Goal: Information Seeking & Learning: Learn about a topic

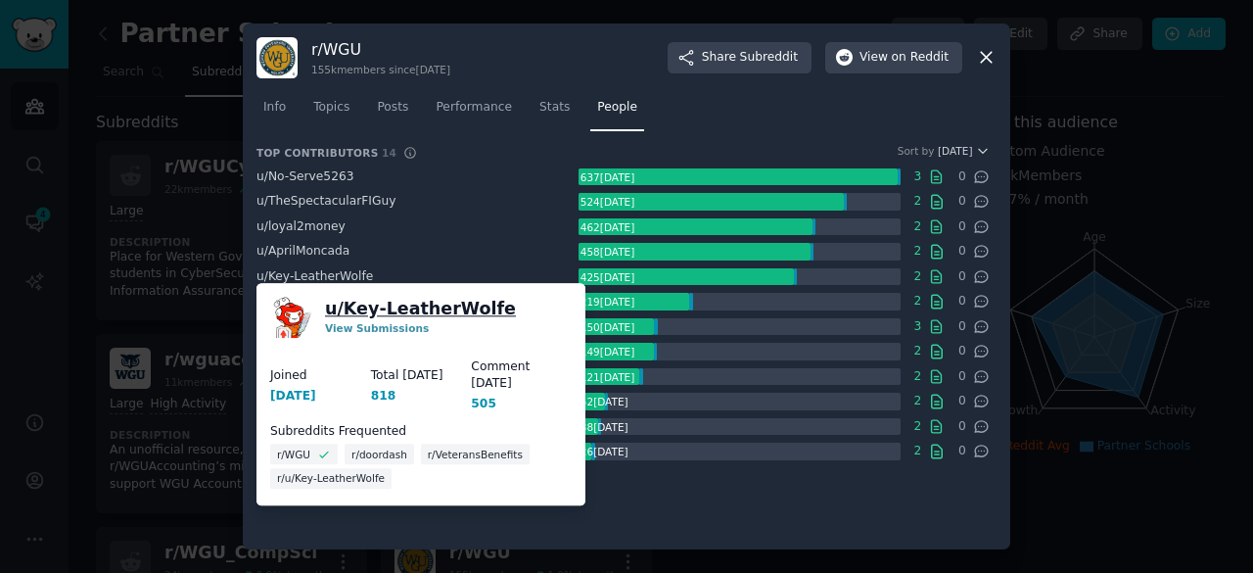
click at [342, 311] on link "u/ Key-LeatherWolfe" at bounding box center [420, 309] width 191 height 24
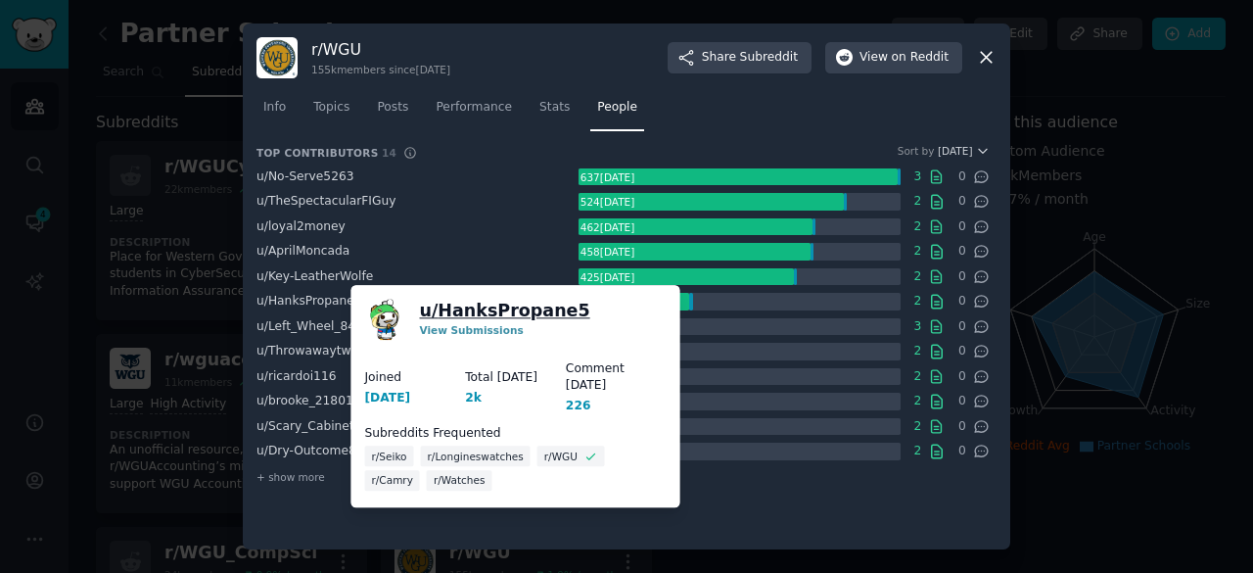
click at [427, 311] on link "u/ HanksPropane5" at bounding box center [505, 311] width 170 height 24
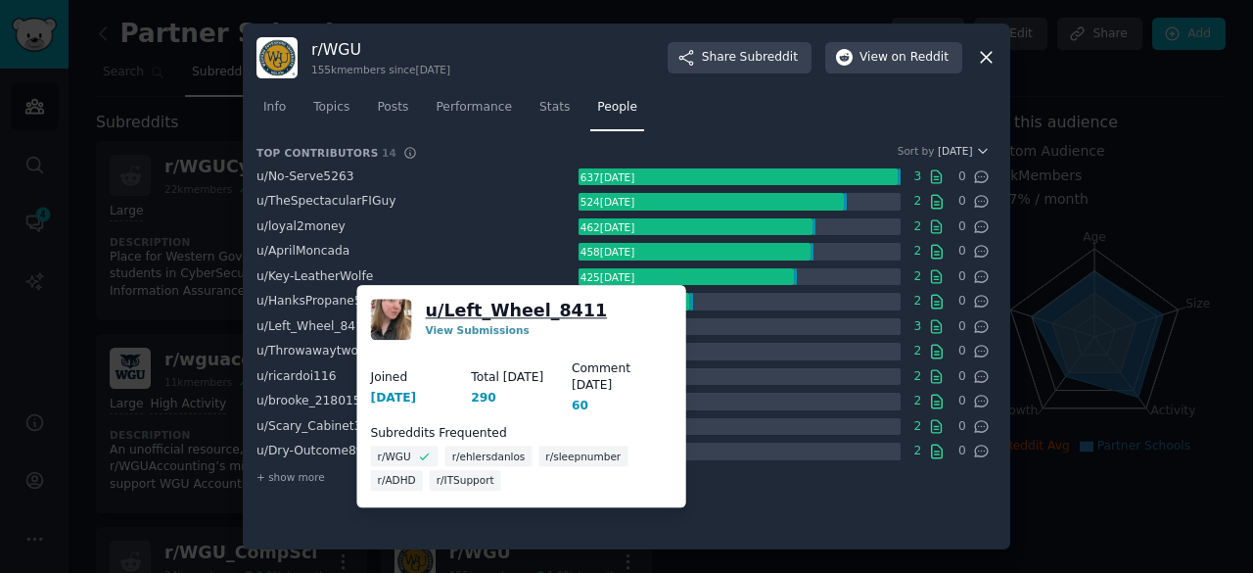
click at [456, 318] on link "u/ Left_Wheel_8411" at bounding box center [517, 311] width 182 height 24
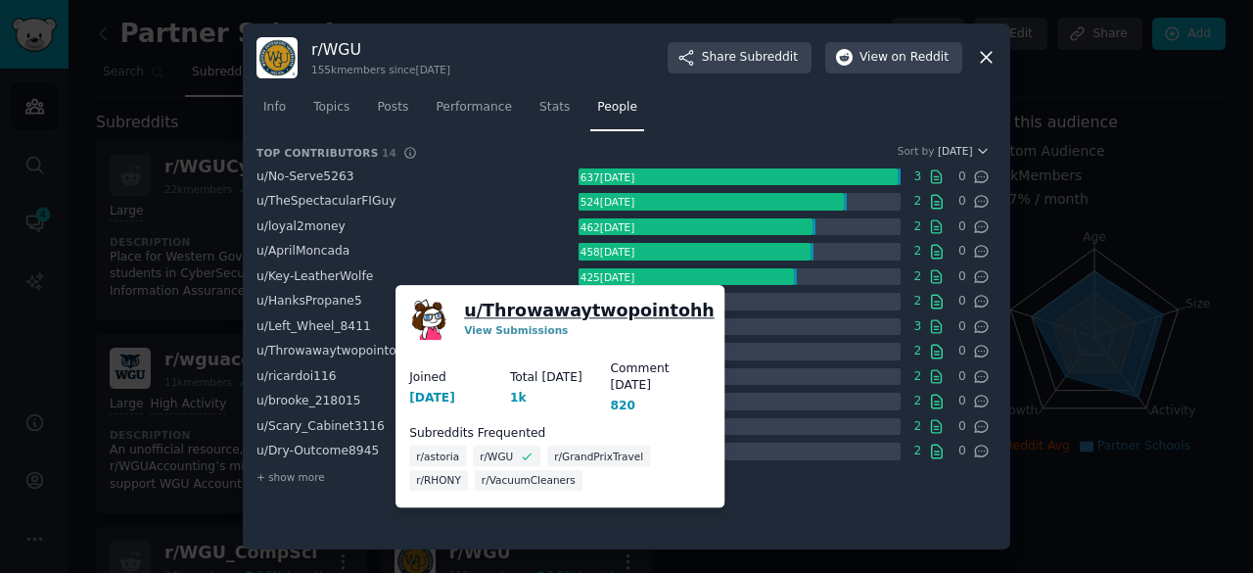
click at [515, 303] on link "u/ Throwawaytwopointohh" at bounding box center [589, 311] width 251 height 24
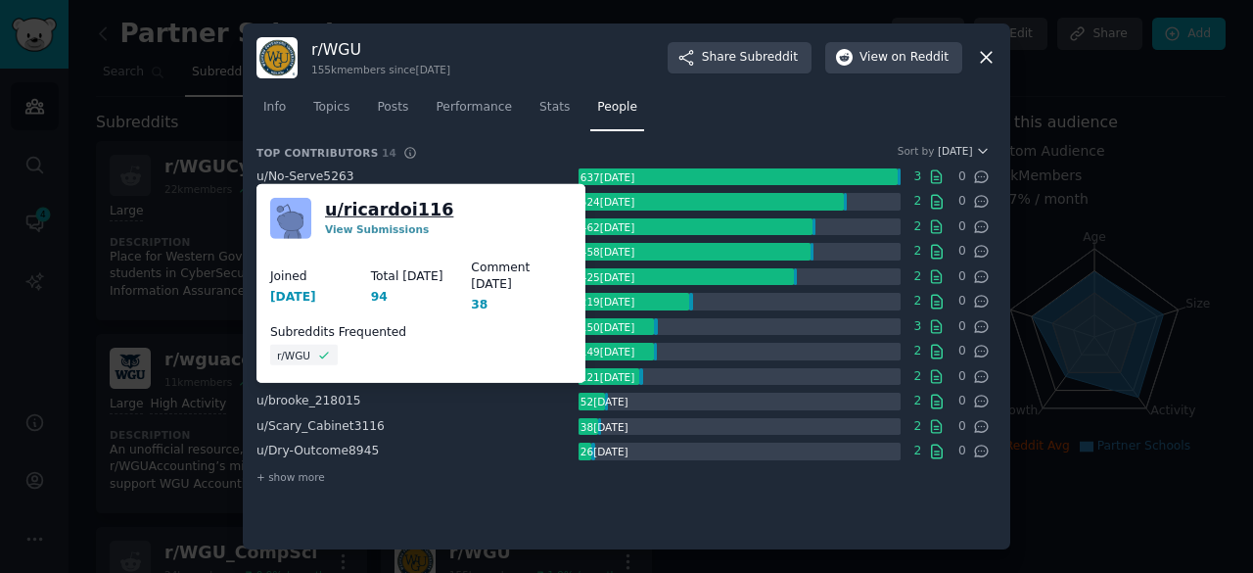
click at [374, 199] on link "u/ ricardoi116" at bounding box center [389, 210] width 128 height 24
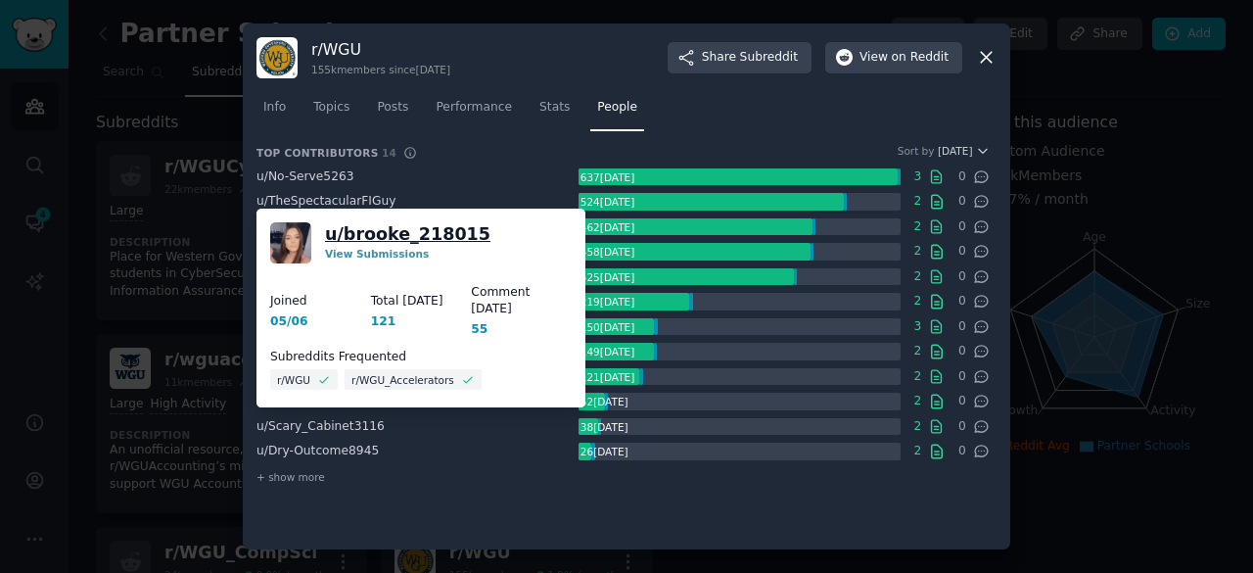
click at [418, 223] on link "u/ brooke_218015" at bounding box center [407, 234] width 165 height 24
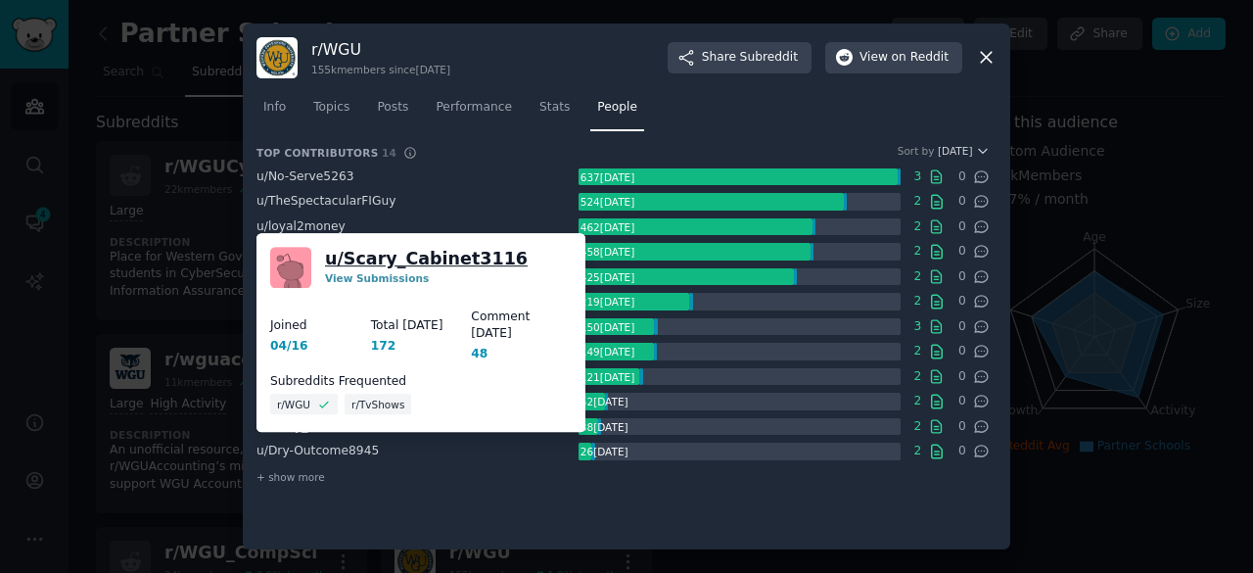
click at [400, 257] on link "u/ Scary_Cabinet3116" at bounding box center [426, 258] width 203 height 23
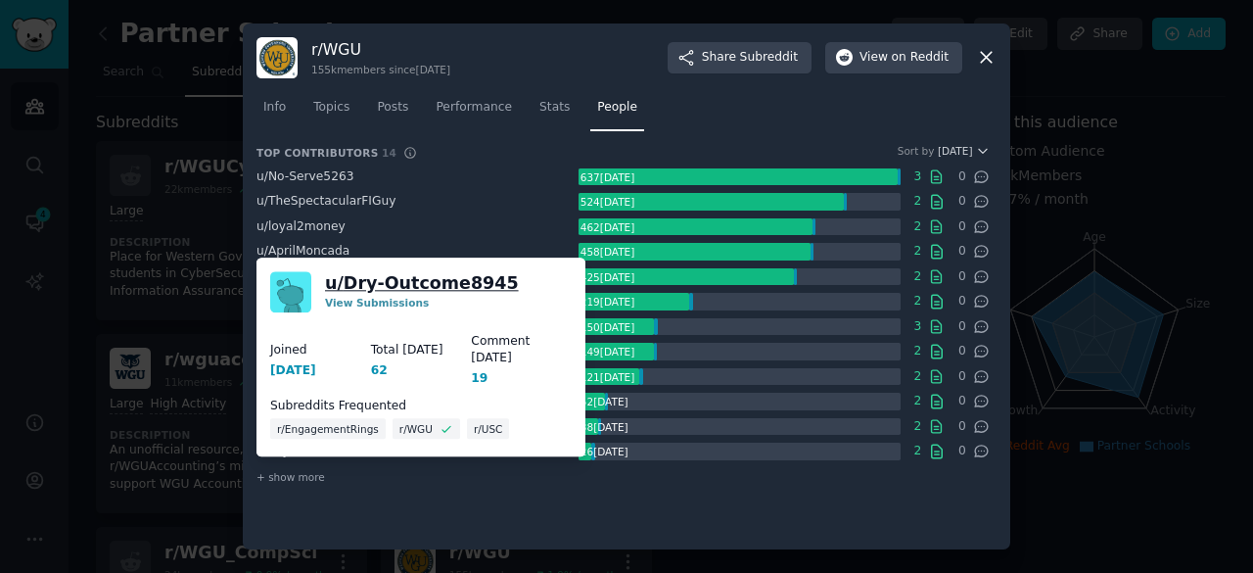
click at [415, 286] on link "u/ Dry-Outcome8945" at bounding box center [422, 283] width 194 height 24
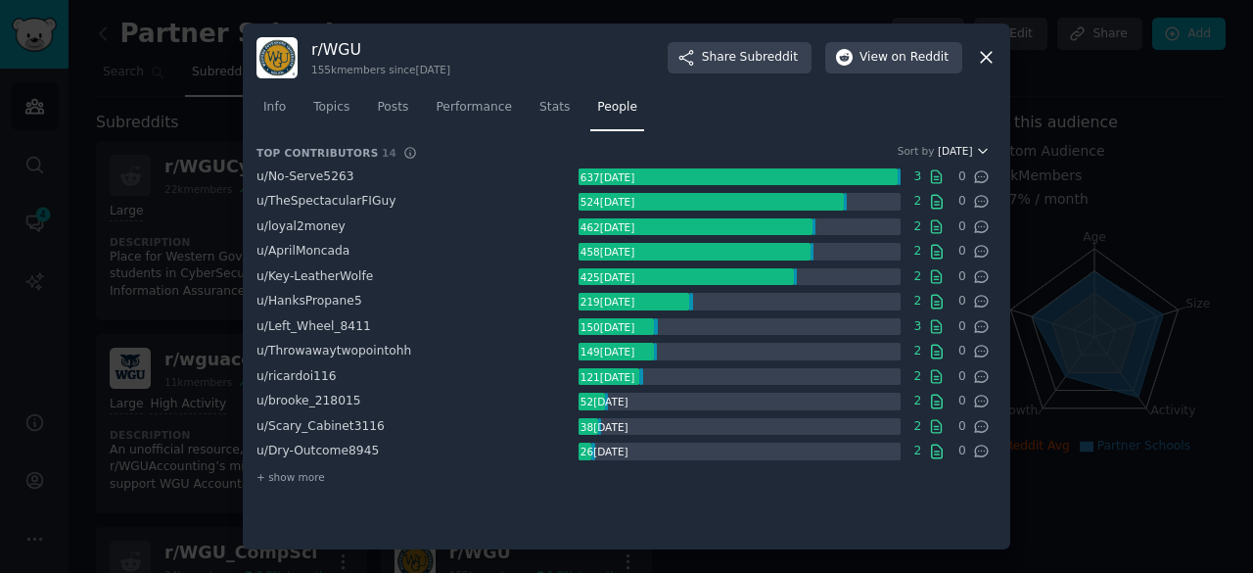
click at [983, 155] on icon "button" at bounding box center [983, 151] width 14 height 14
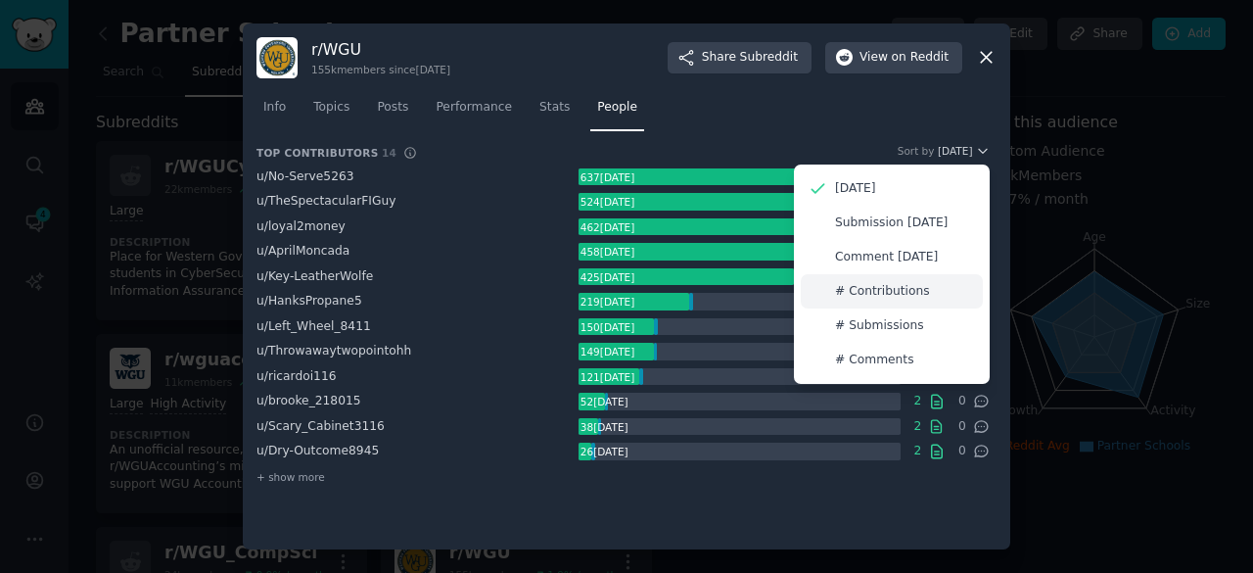
click at [898, 291] on p "# Contributions" at bounding box center [882, 292] width 95 height 18
